Goal: Task Accomplishment & Management: Use online tool/utility

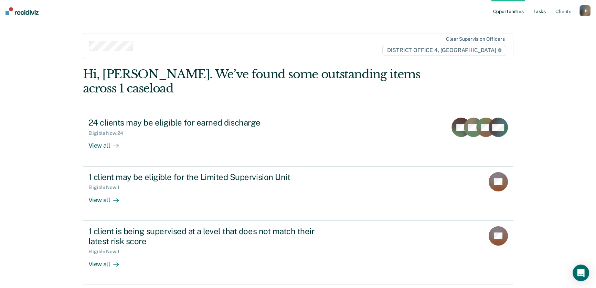
click at [540, 11] on link "Tasks" at bounding box center [539, 11] width 15 height 22
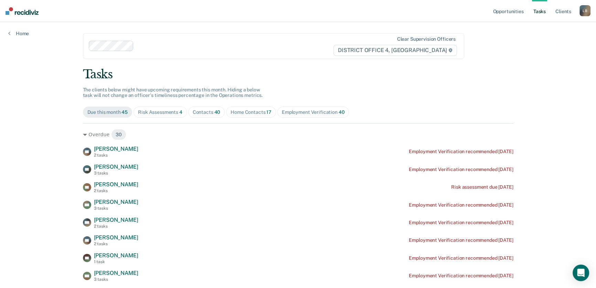
click at [240, 110] on div "Home Contacts 17" at bounding box center [251, 112] width 41 height 6
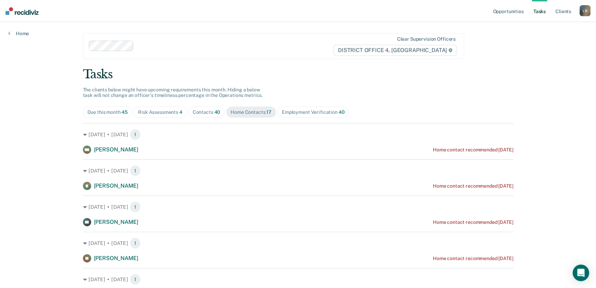
click at [200, 111] on div "Contacts 40" at bounding box center [207, 112] width 28 height 6
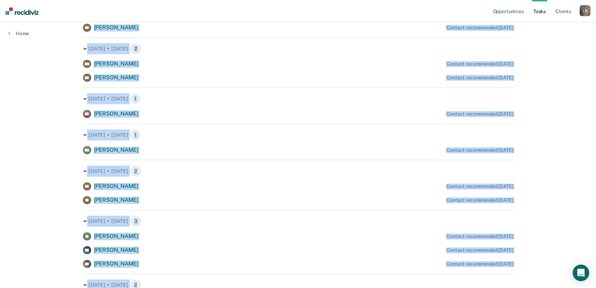
scroll to position [814, 0]
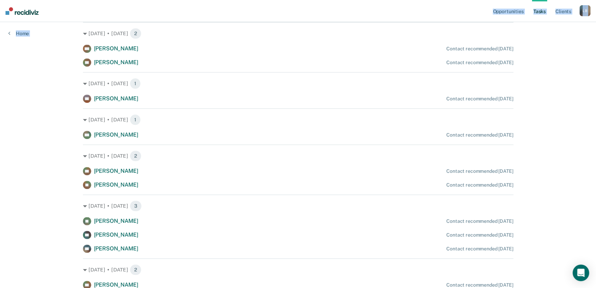
drag, startPoint x: 70, startPoint y: 131, endPoint x: 415, endPoint y: 74, distance: 350.0
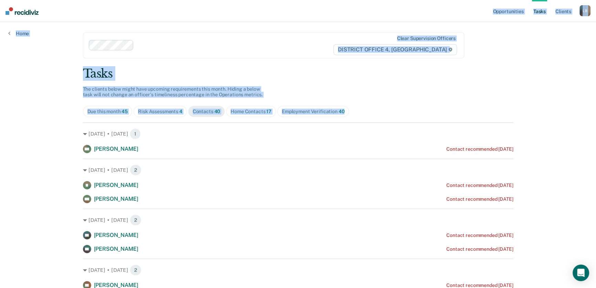
scroll to position [0, 0]
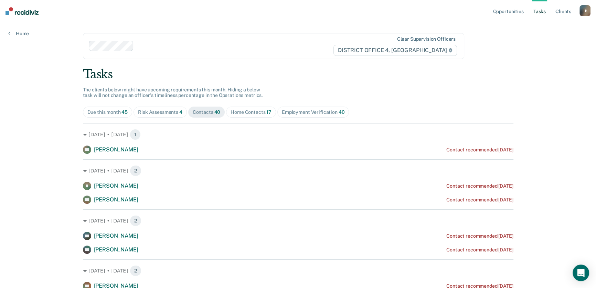
click at [243, 113] on div "Home Contacts 17" at bounding box center [251, 112] width 41 height 6
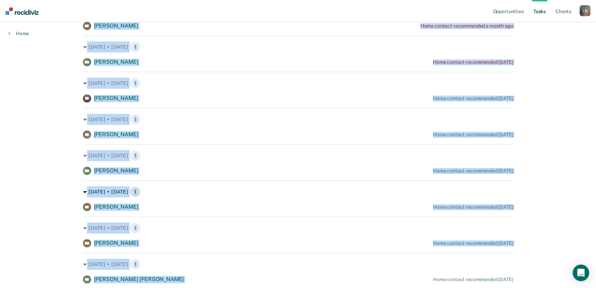
scroll to position [472, 0]
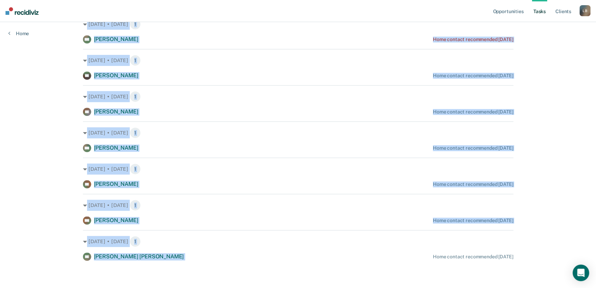
copy div "Lor. 0 • Ipsumdol 5 SI Ametco Adipis Elit seddoei temporincid 5 utlabo etd Mag.…"
drag, startPoint x: 75, startPoint y: 133, endPoint x: 518, endPoint y: 256, distance: 459.3
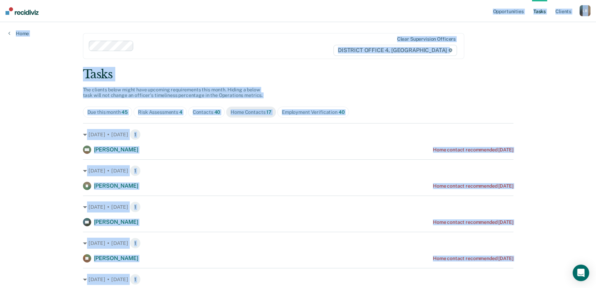
scroll to position [0, 0]
click at [173, 45] on div at bounding box center [235, 46] width 196 height 8
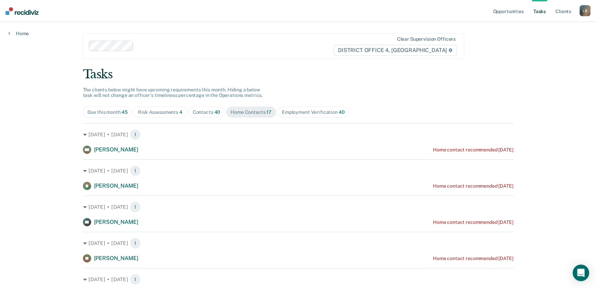
click at [203, 112] on div "Contacts 40" at bounding box center [207, 112] width 28 height 6
